Goal: Task Accomplishment & Management: Complete application form

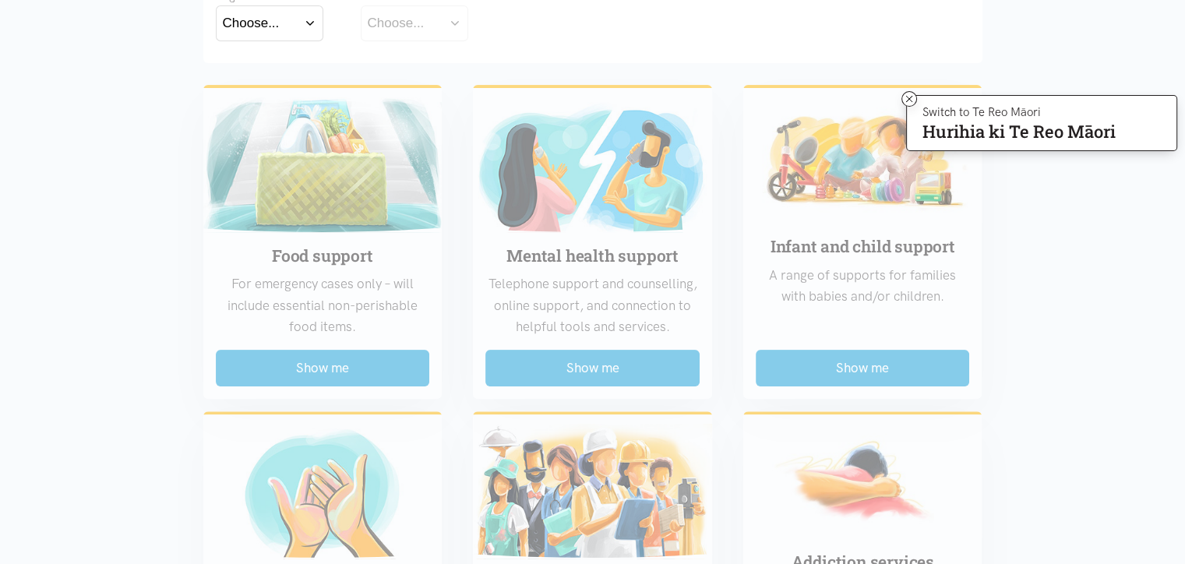
scroll to position [362, 0]
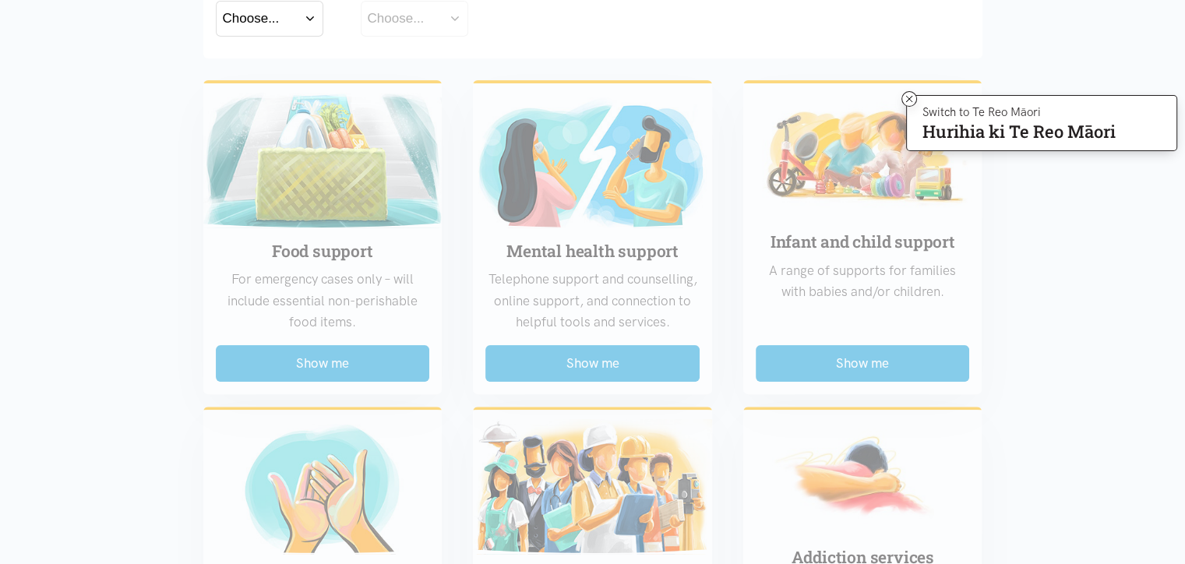
click at [907, 94] on icon at bounding box center [910, 100] width 12 height 12
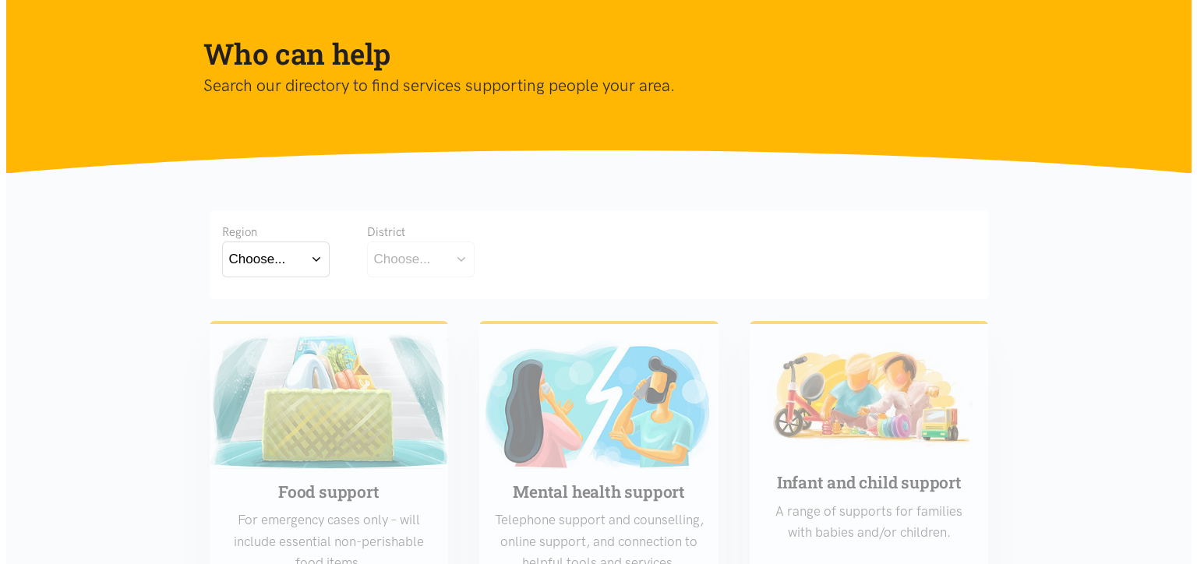
scroll to position [0, 0]
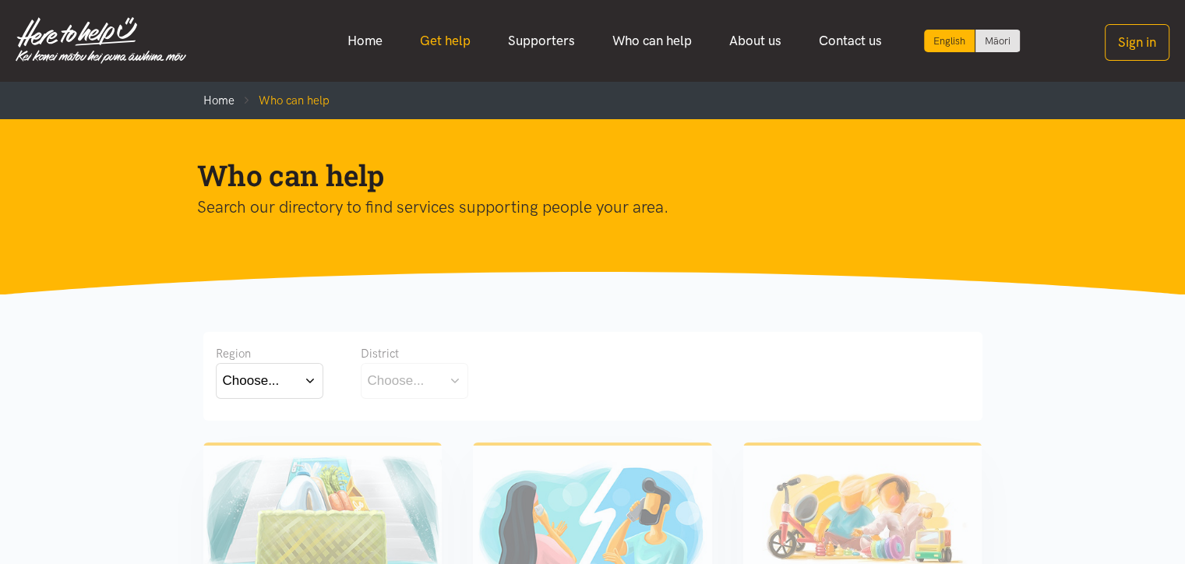
click at [440, 33] on link "Get help" at bounding box center [445, 41] width 88 height 34
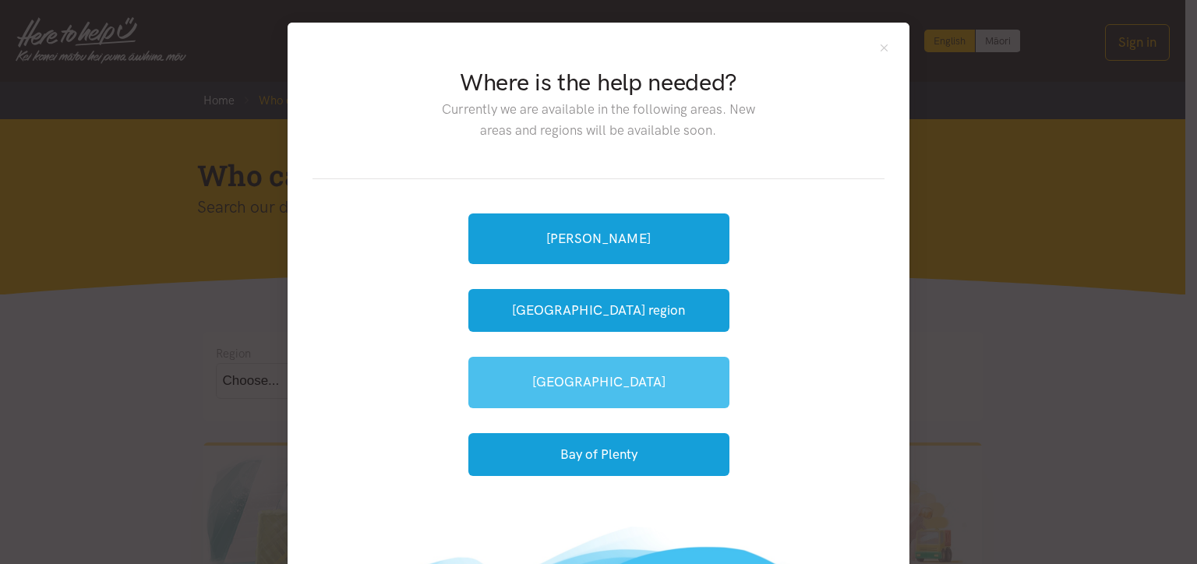
click at [579, 390] on link "[GEOGRAPHIC_DATA]" at bounding box center [598, 382] width 261 height 51
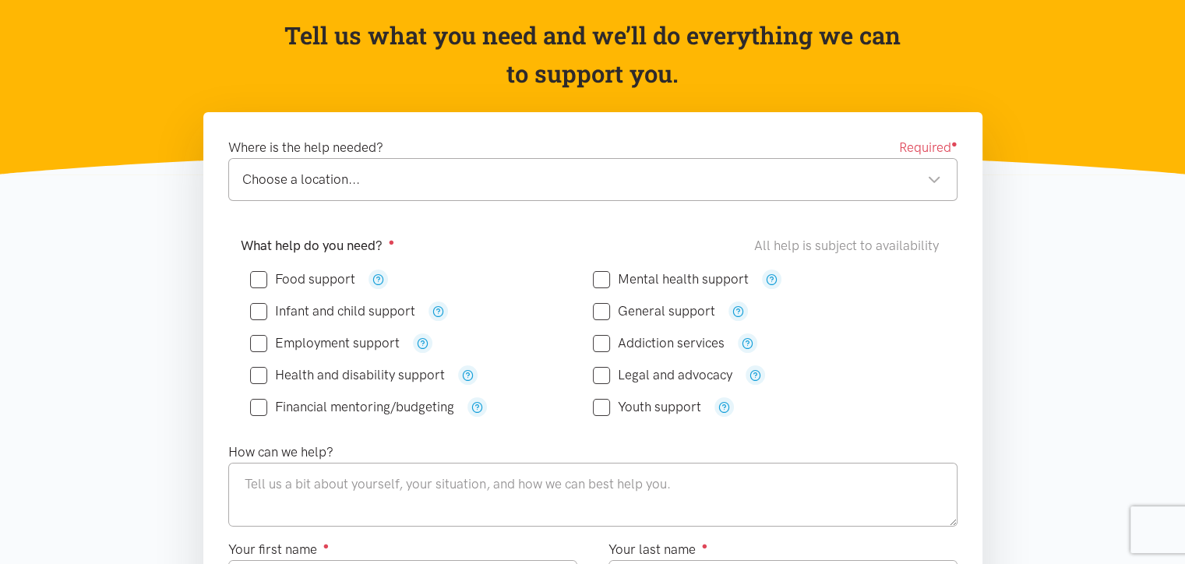
scroll to position [156, 0]
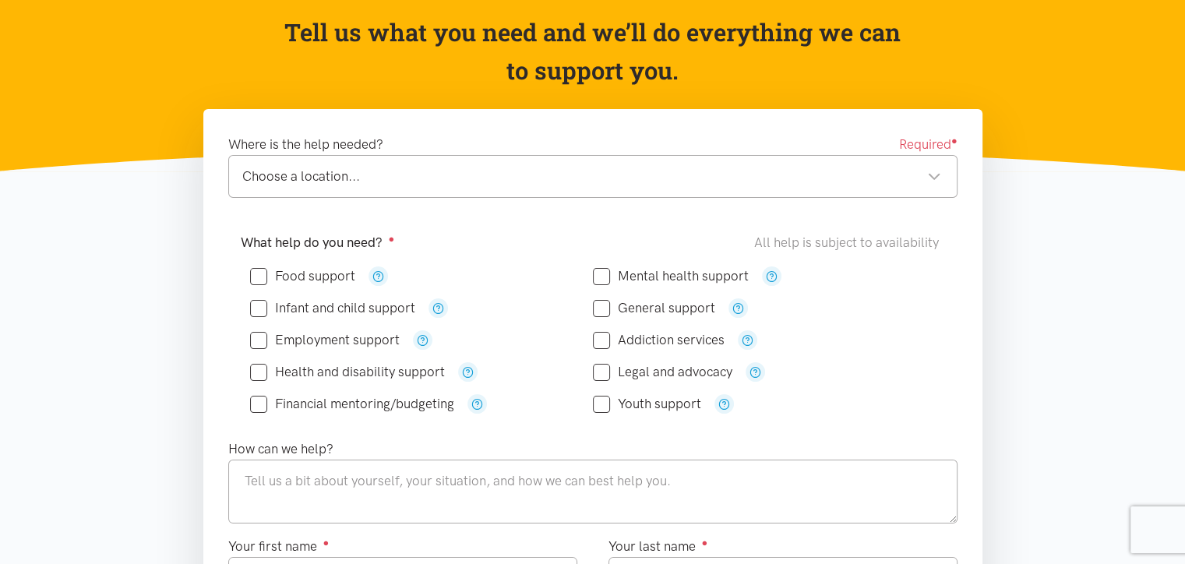
click at [605, 278] on input "Mental health support" at bounding box center [671, 276] width 156 height 13
checkbox input "true"
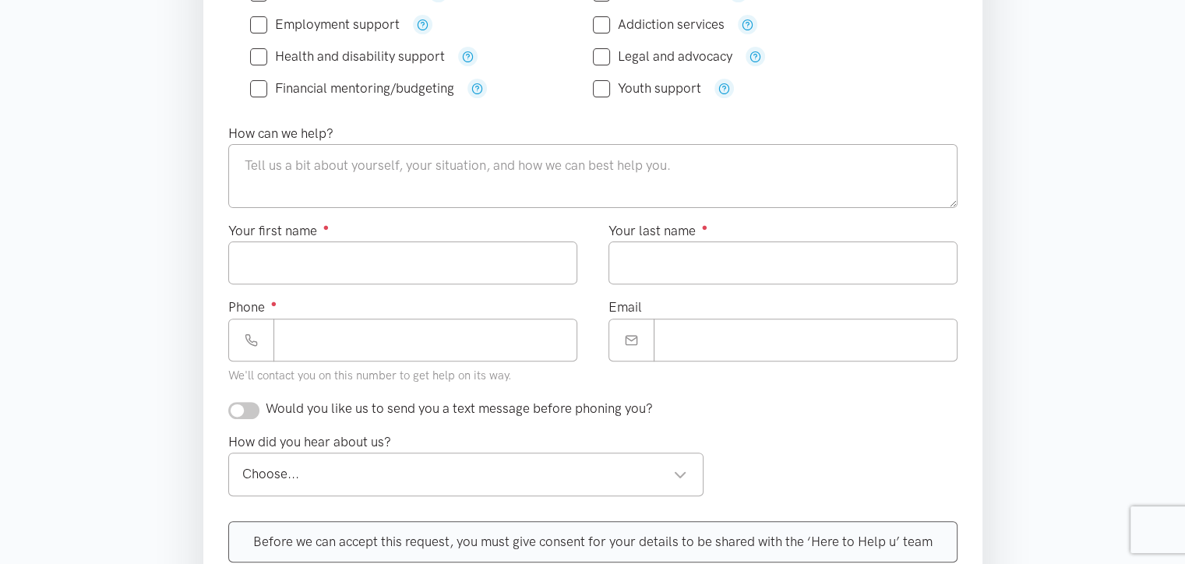
scroll to position [669, 0]
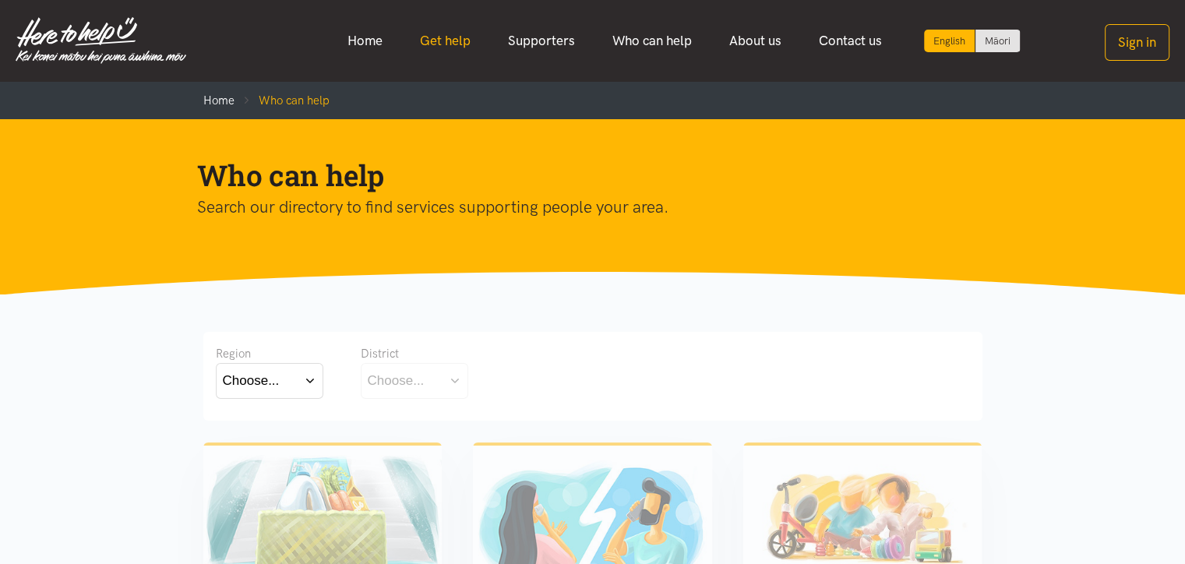
click at [437, 43] on link "Get help" at bounding box center [445, 41] width 88 height 34
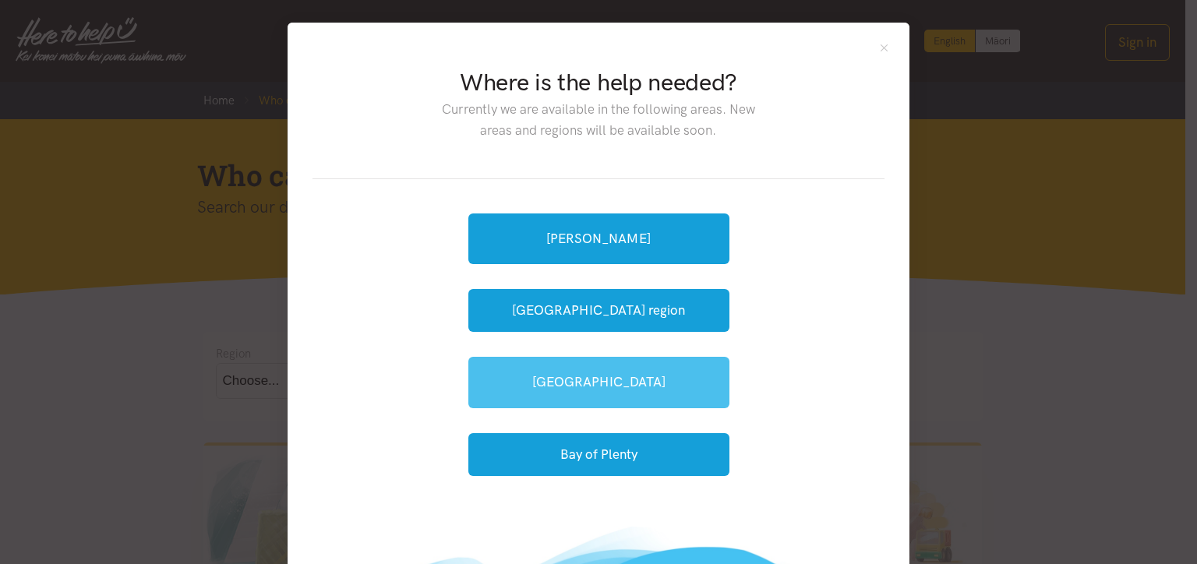
click at [567, 387] on link "[GEOGRAPHIC_DATA]" at bounding box center [598, 382] width 261 height 51
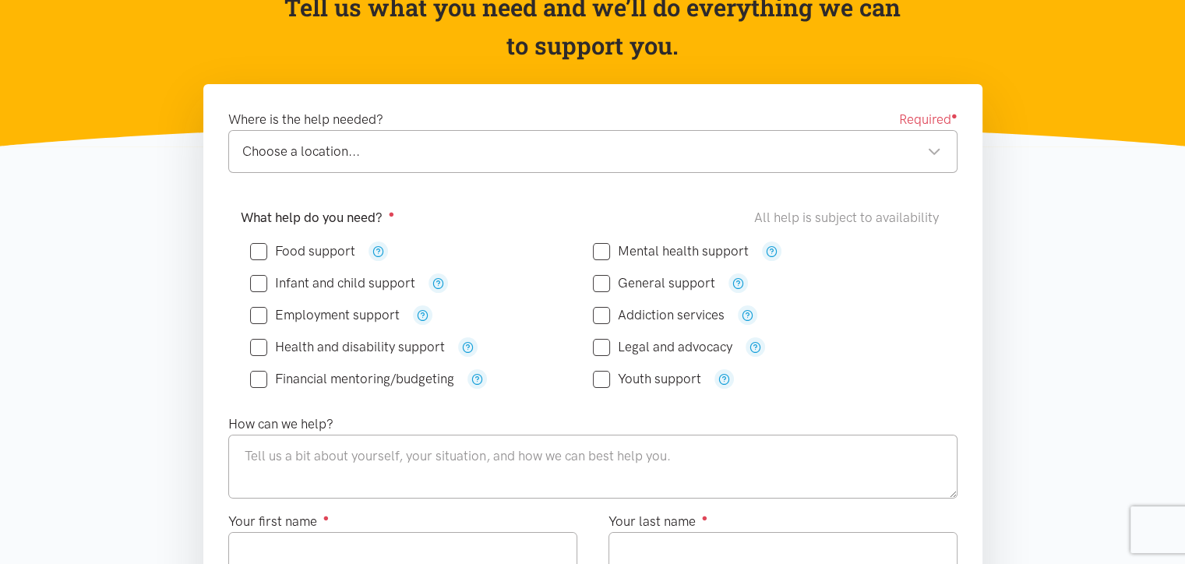
scroll to position [201, 0]
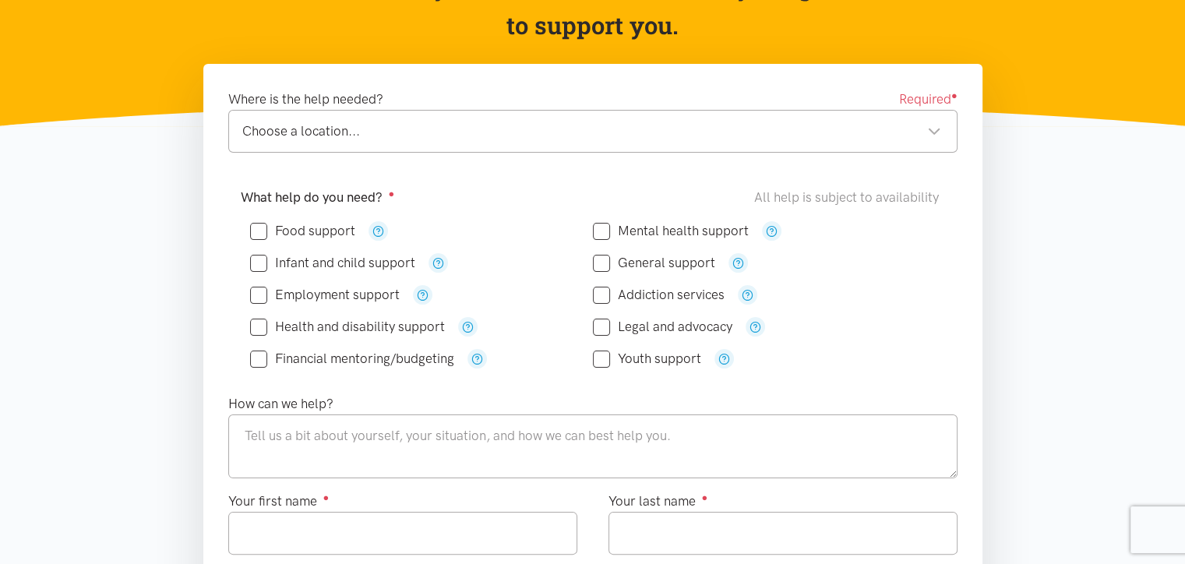
click at [602, 229] on input "Mental health support" at bounding box center [671, 230] width 156 height 13
checkbox input "true"
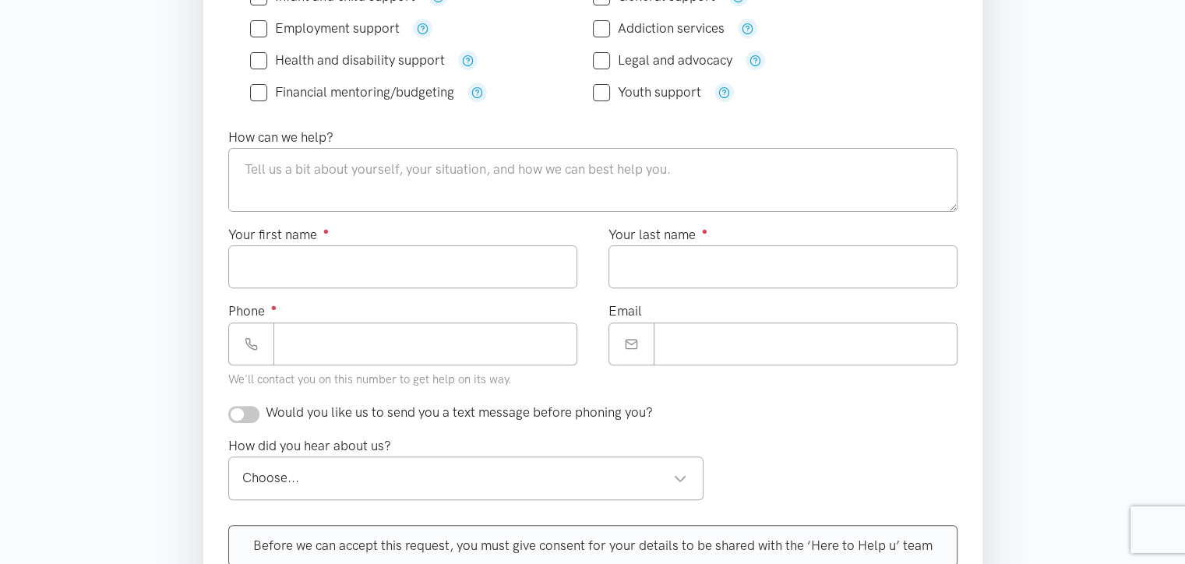
scroll to position [488, 0]
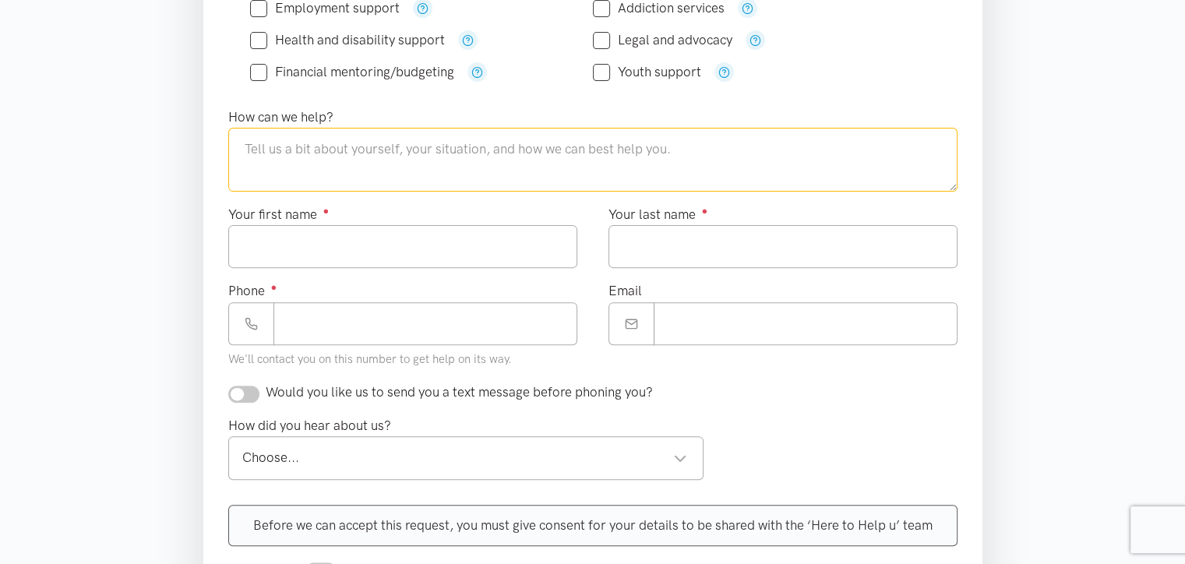
click at [430, 150] on textarea at bounding box center [592, 160] width 729 height 64
type textarea "help please"
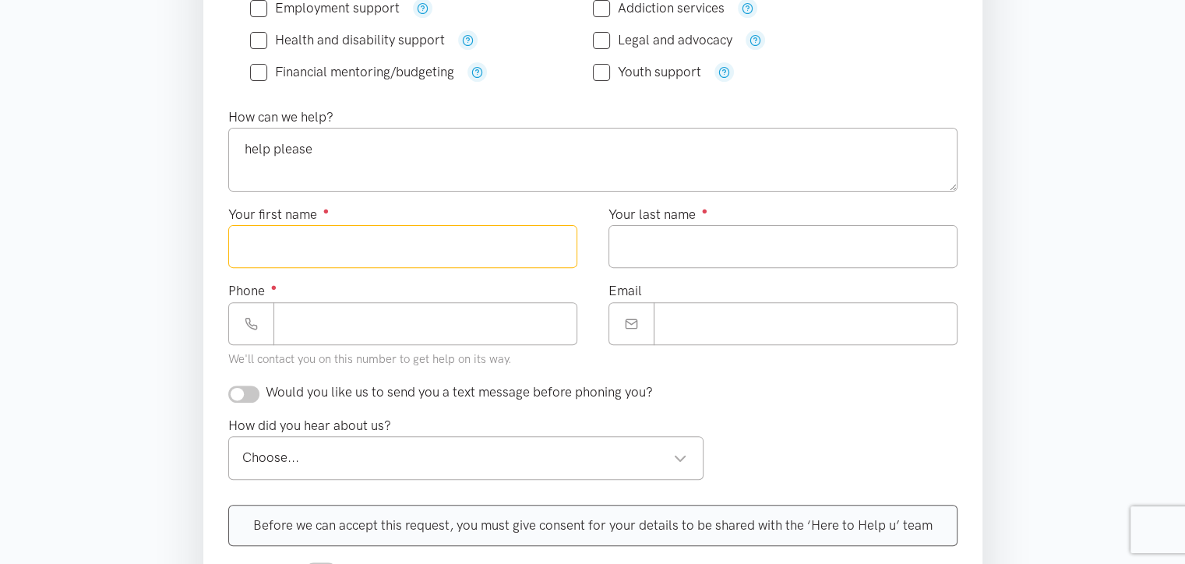
click at [383, 239] on input "Your first name ●" at bounding box center [402, 246] width 349 height 43
type input "*******"
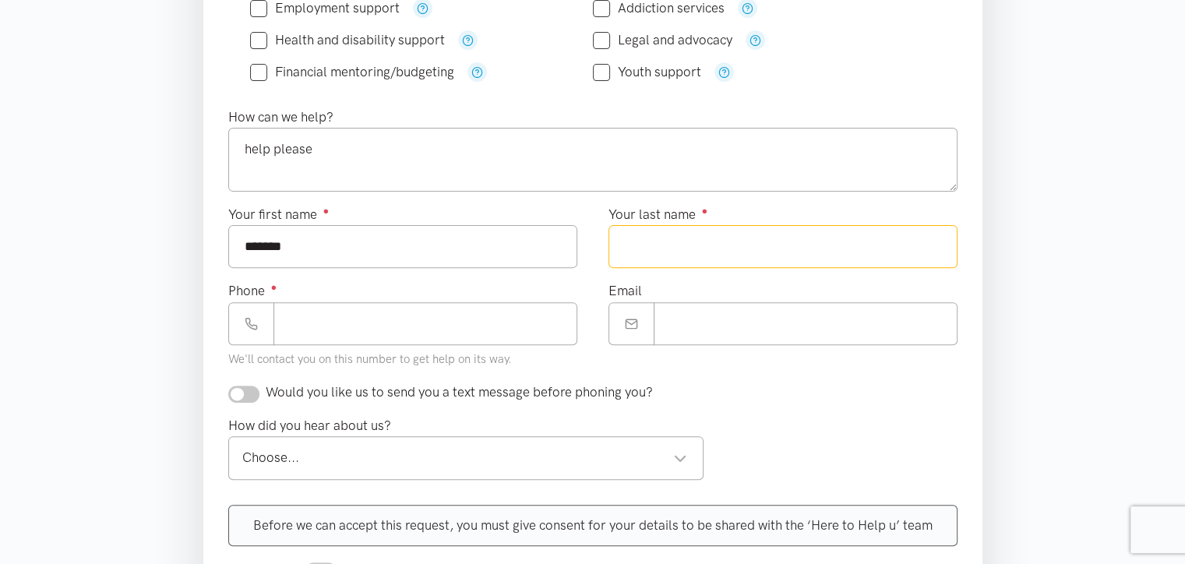
type input "********"
type input "**********"
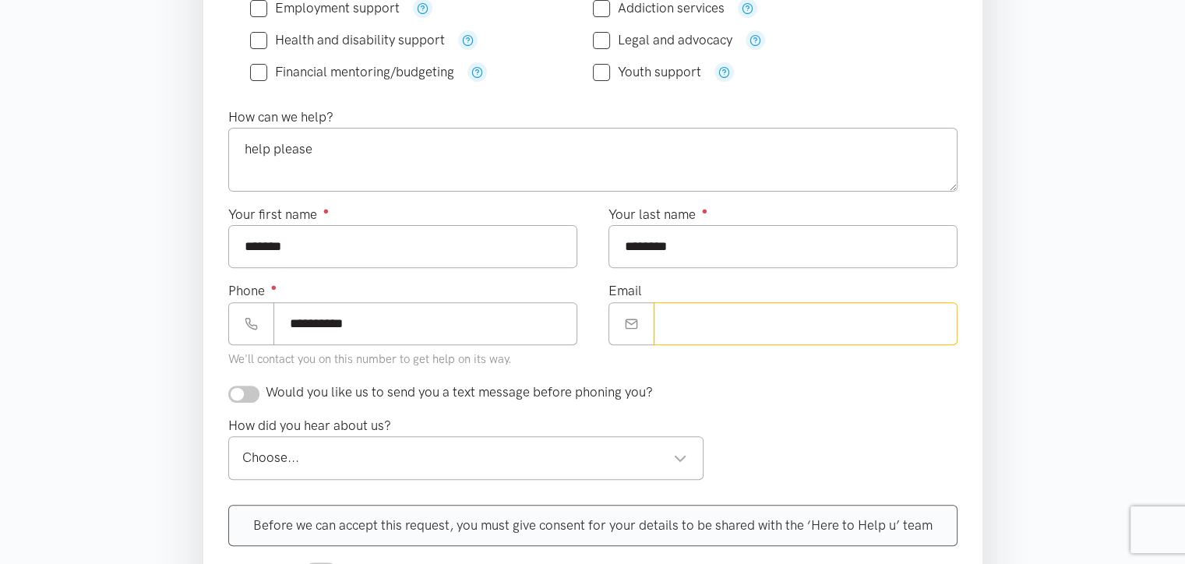
type input "**********"
click at [362, 450] on div "Choose..." at bounding box center [465, 457] width 446 height 21
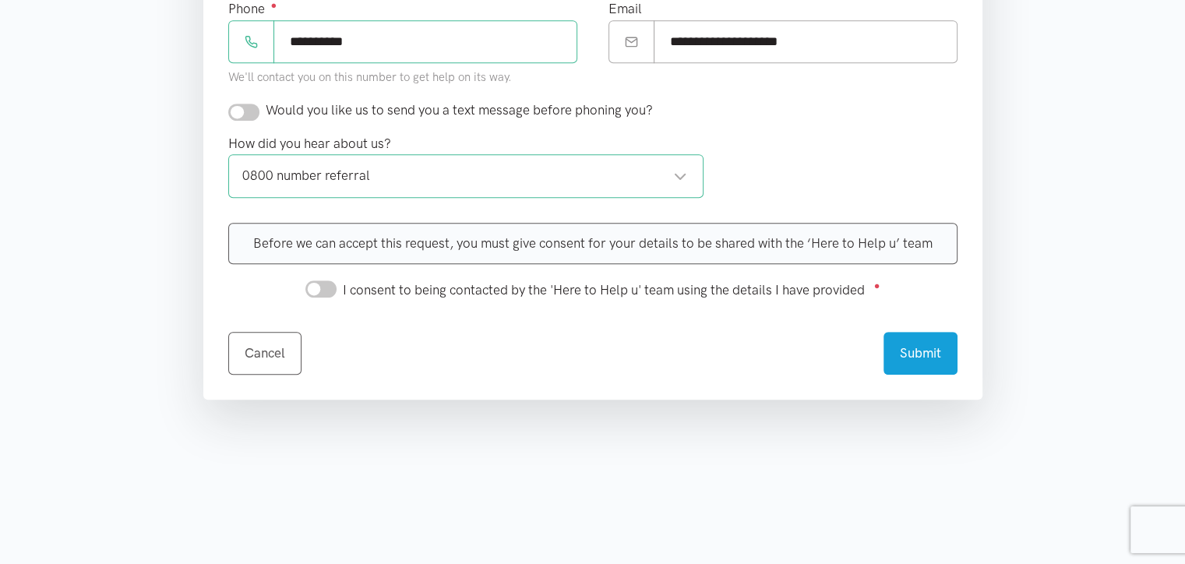
scroll to position [772, 0]
click at [307, 286] on input "I consent to being contacted by the 'Here to Help u' team using the details I h…" at bounding box center [320, 286] width 31 height 17
checkbox input "true"
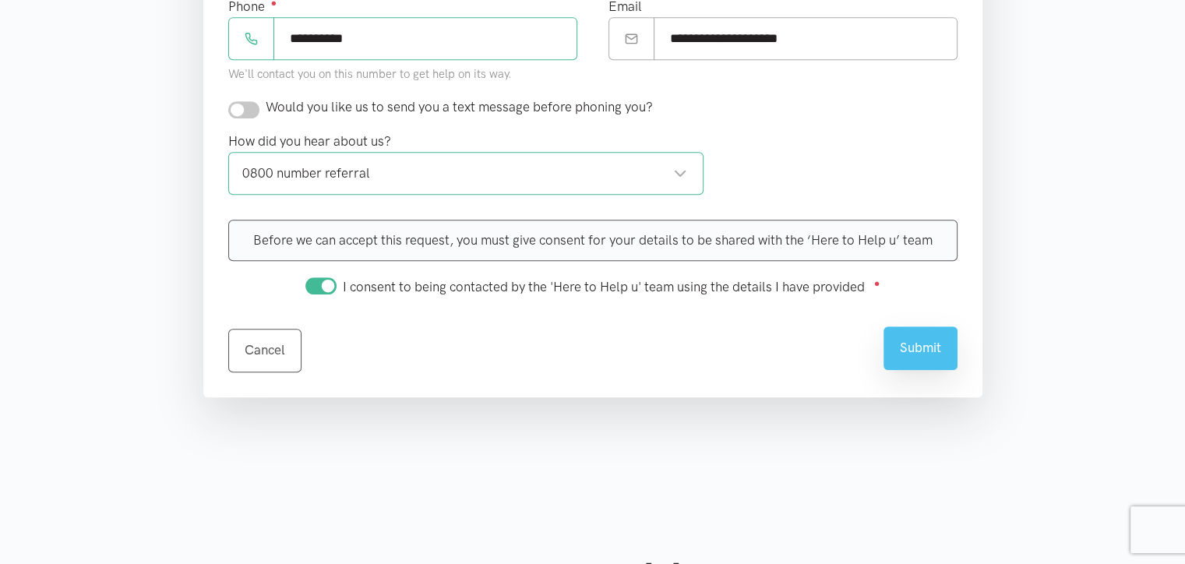
click at [918, 359] on button "Submit" at bounding box center [921, 347] width 74 height 43
click at [917, 342] on button "Submit" at bounding box center [921, 347] width 74 height 43
click at [923, 349] on button "Submit" at bounding box center [921, 347] width 74 height 43
click at [915, 332] on button "Submit" at bounding box center [921, 347] width 74 height 43
click at [913, 334] on button "Submit" at bounding box center [921, 347] width 74 height 43
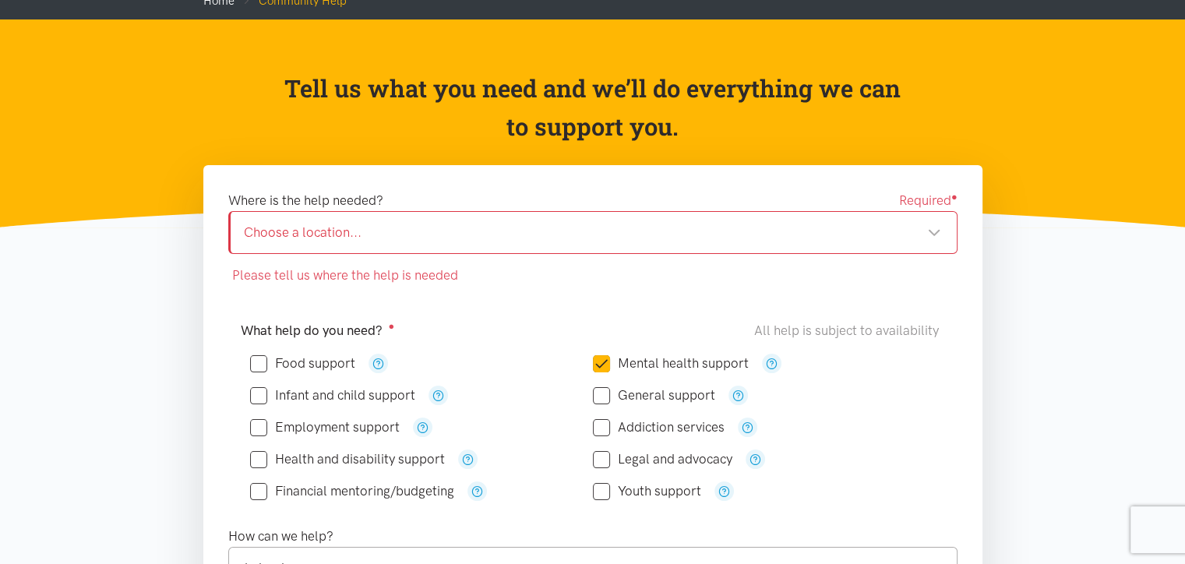
scroll to position [95, 0]
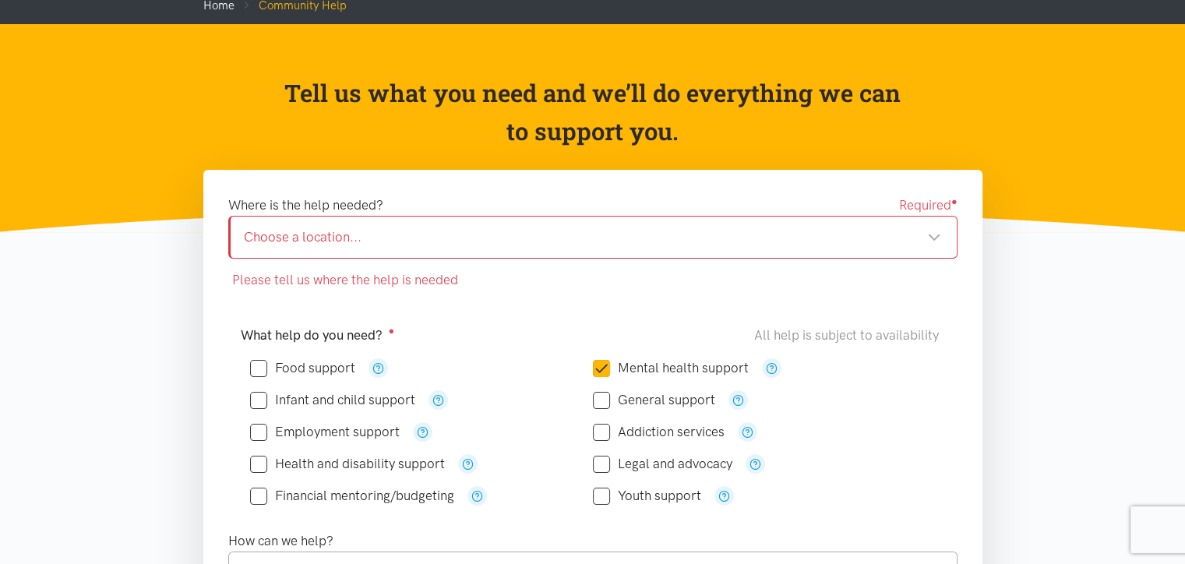
click at [732, 238] on div "Choose a location..." at bounding box center [592, 237] width 697 height 21
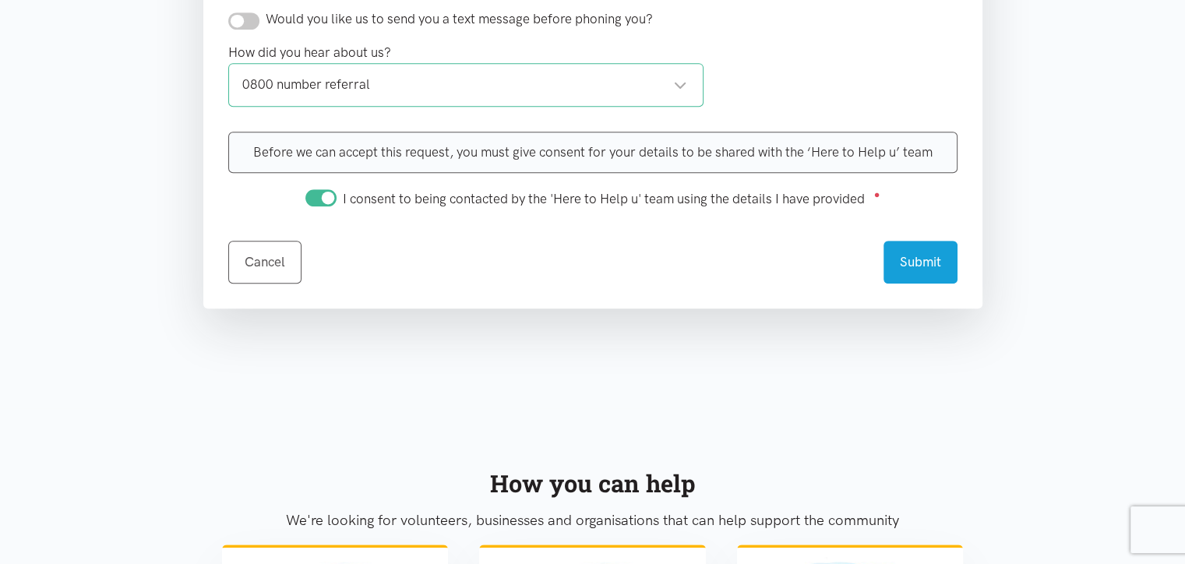
scroll to position [901, 0]
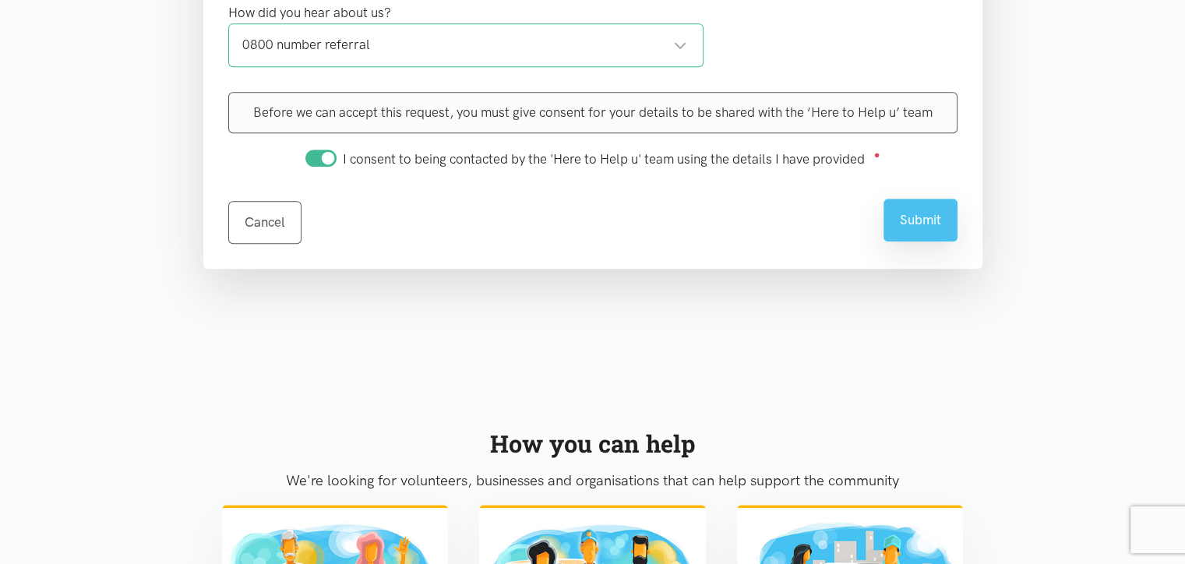
click at [909, 227] on button "Submit" at bounding box center [921, 220] width 74 height 43
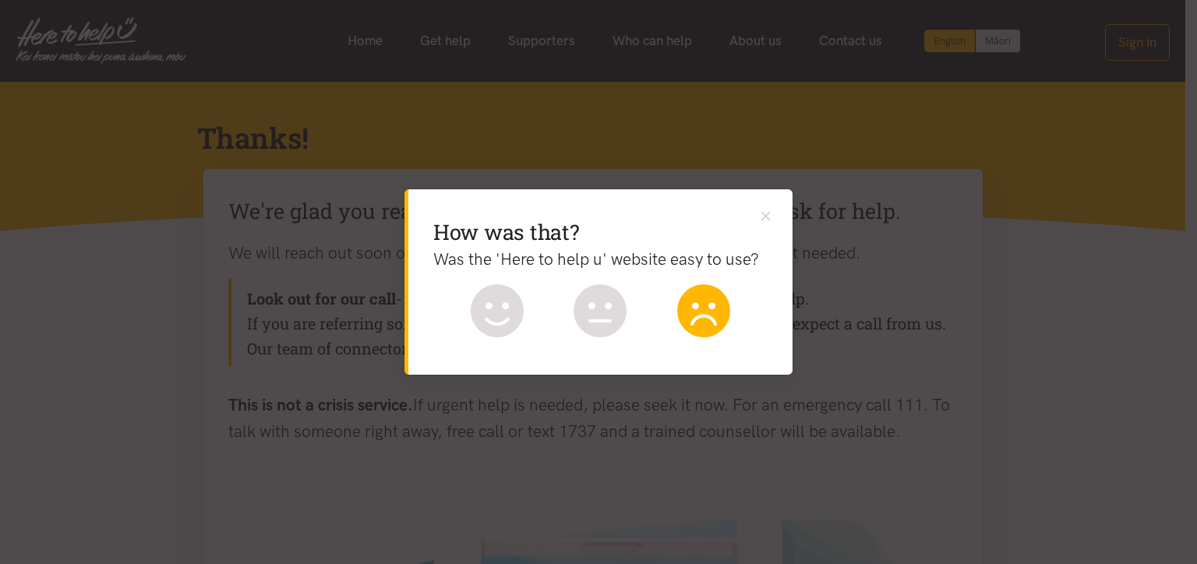
click at [712, 321] on icon at bounding box center [703, 310] width 53 height 53
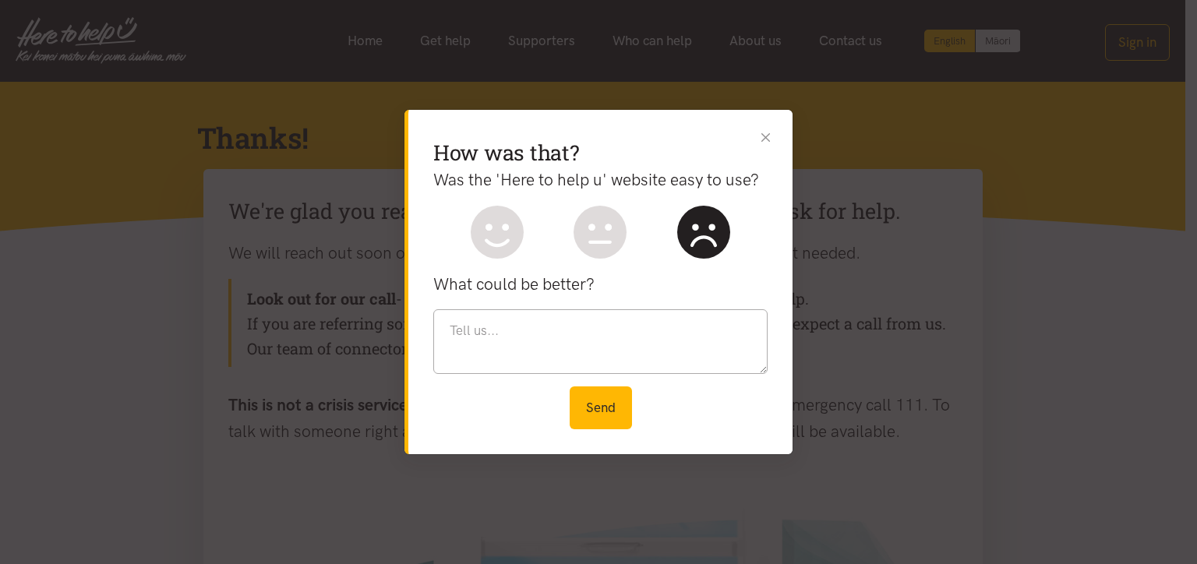
click at [761, 144] on button "Close" at bounding box center [765, 137] width 16 height 16
